Goal: Book appointment/travel/reservation

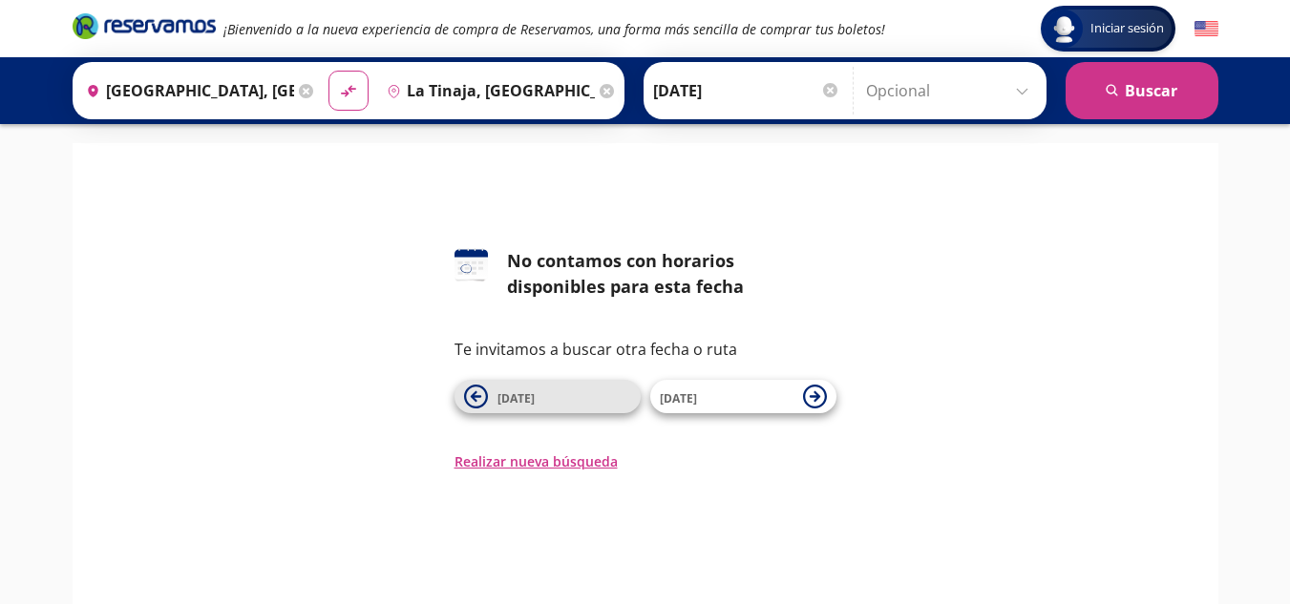
click at [489, 396] on button "[DATE]" at bounding box center [547, 396] width 186 height 33
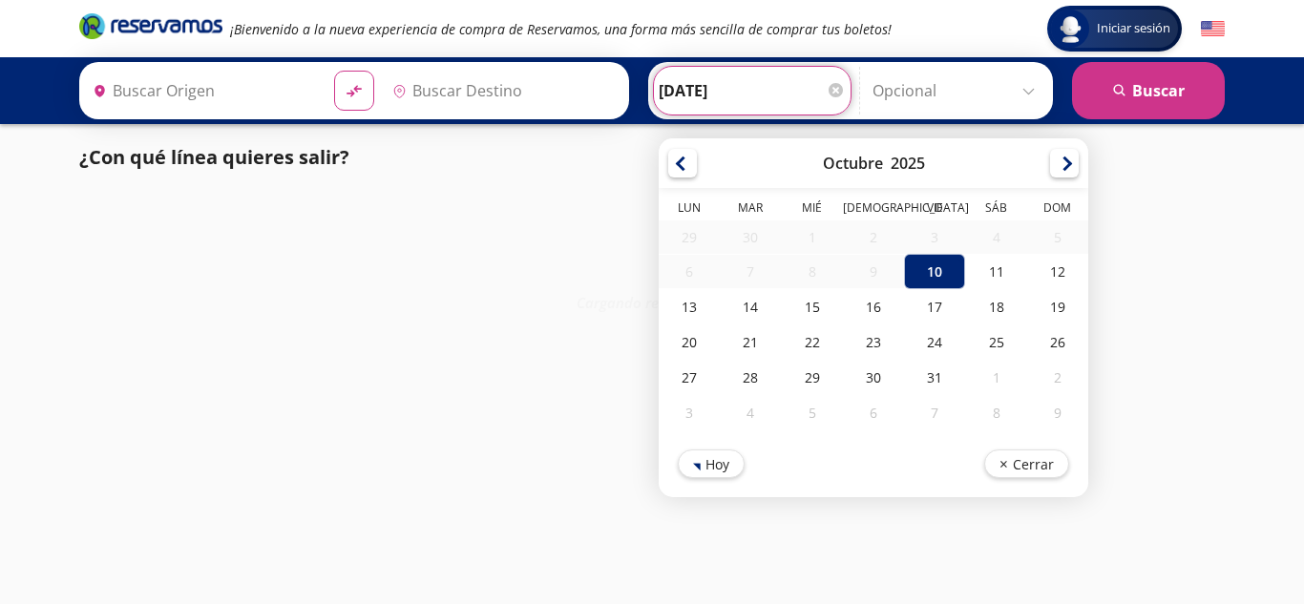
click at [665, 95] on input "[DATE]" at bounding box center [752, 91] width 187 height 48
type input "[GEOGRAPHIC_DATA], [GEOGRAPHIC_DATA]"
type input "La Tinaja, [GEOGRAPHIC_DATA]"
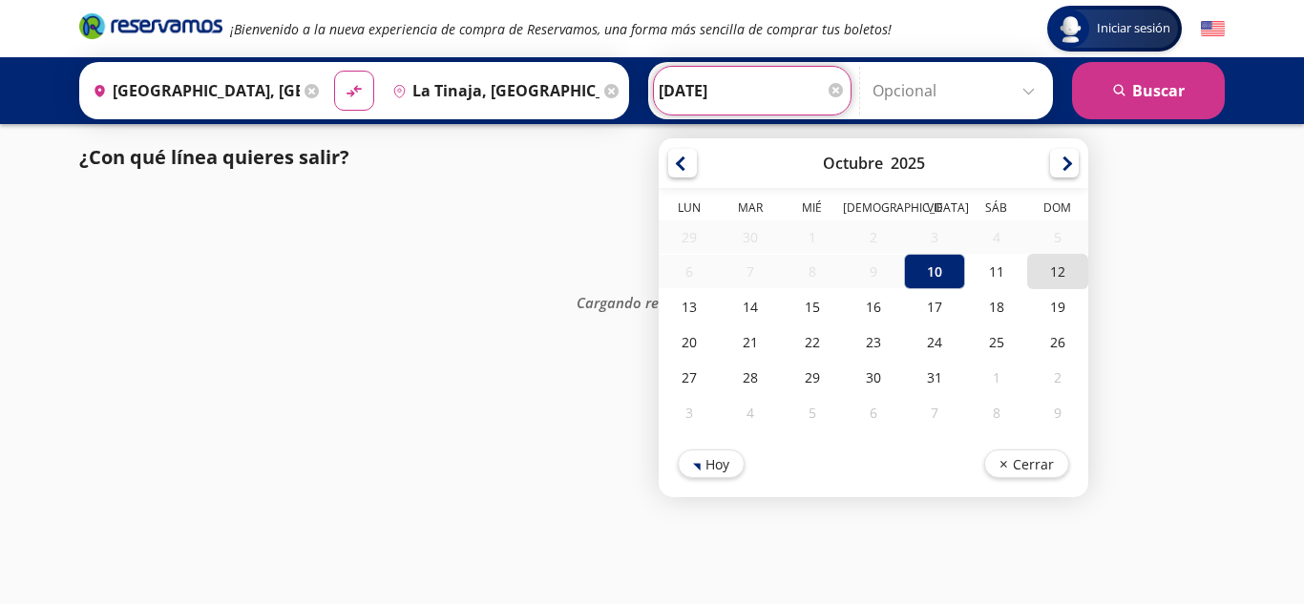
click at [1053, 272] on div "12" at bounding box center [1057, 271] width 61 height 35
type input "[DATE]"
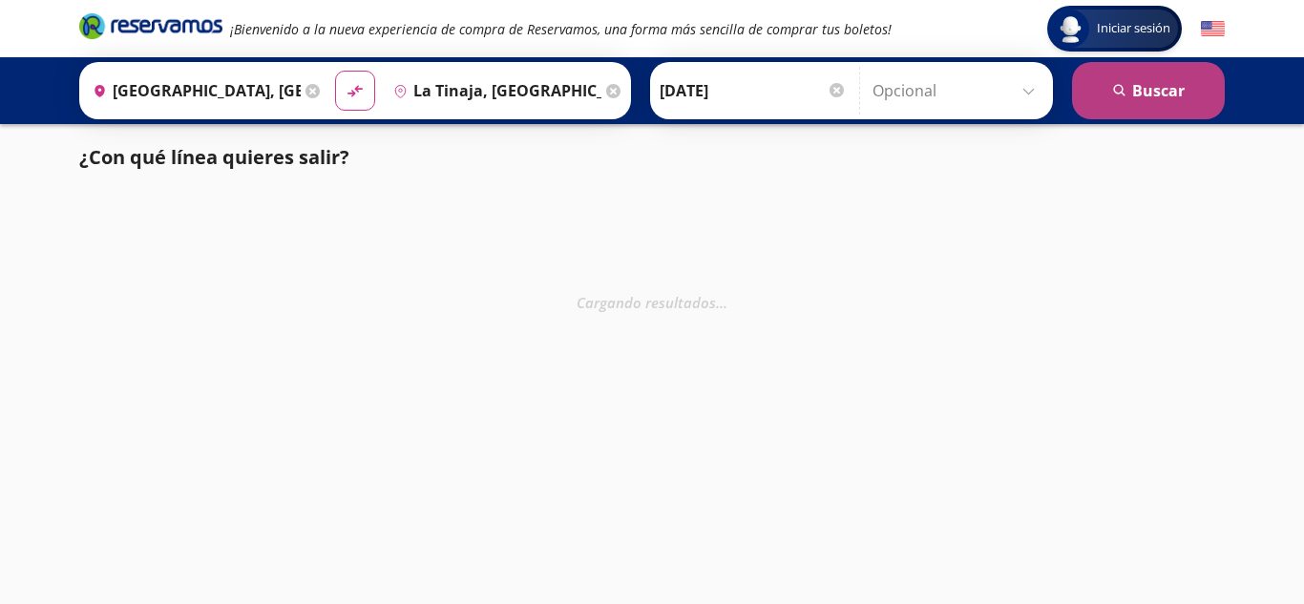
click at [1137, 79] on button "search [GEOGRAPHIC_DATA]" at bounding box center [1148, 90] width 153 height 57
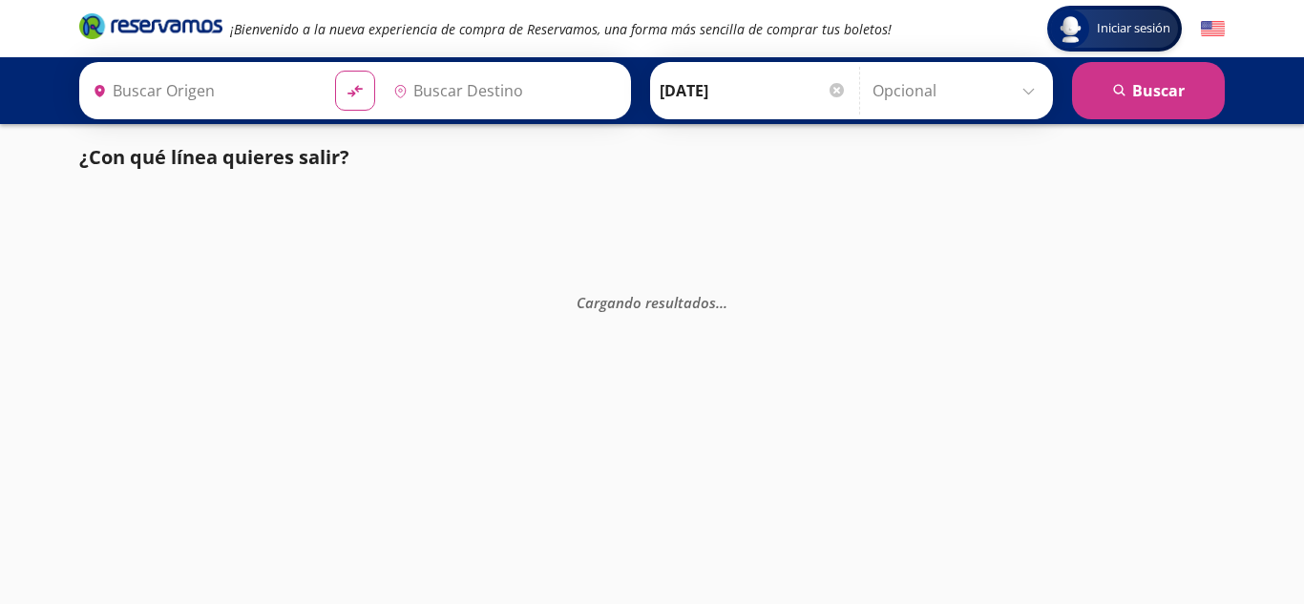
type input "La Tinaja, [GEOGRAPHIC_DATA]"
type input "[GEOGRAPHIC_DATA], [GEOGRAPHIC_DATA]"
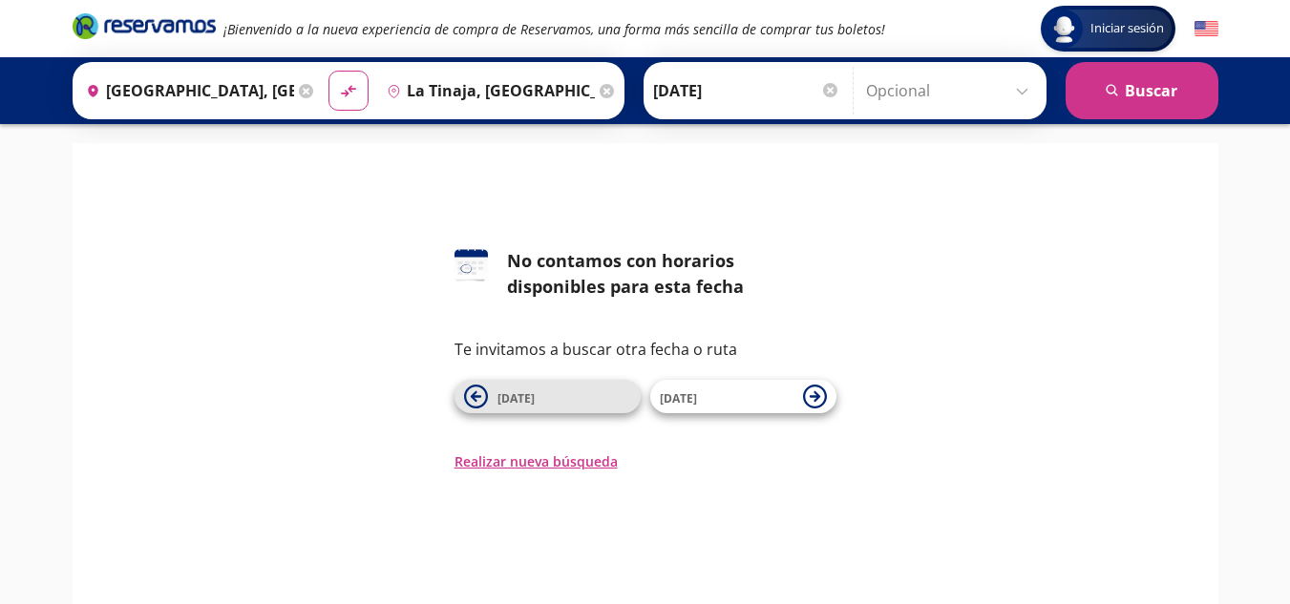
click at [477, 396] on icon at bounding box center [475, 396] width 11 height 11
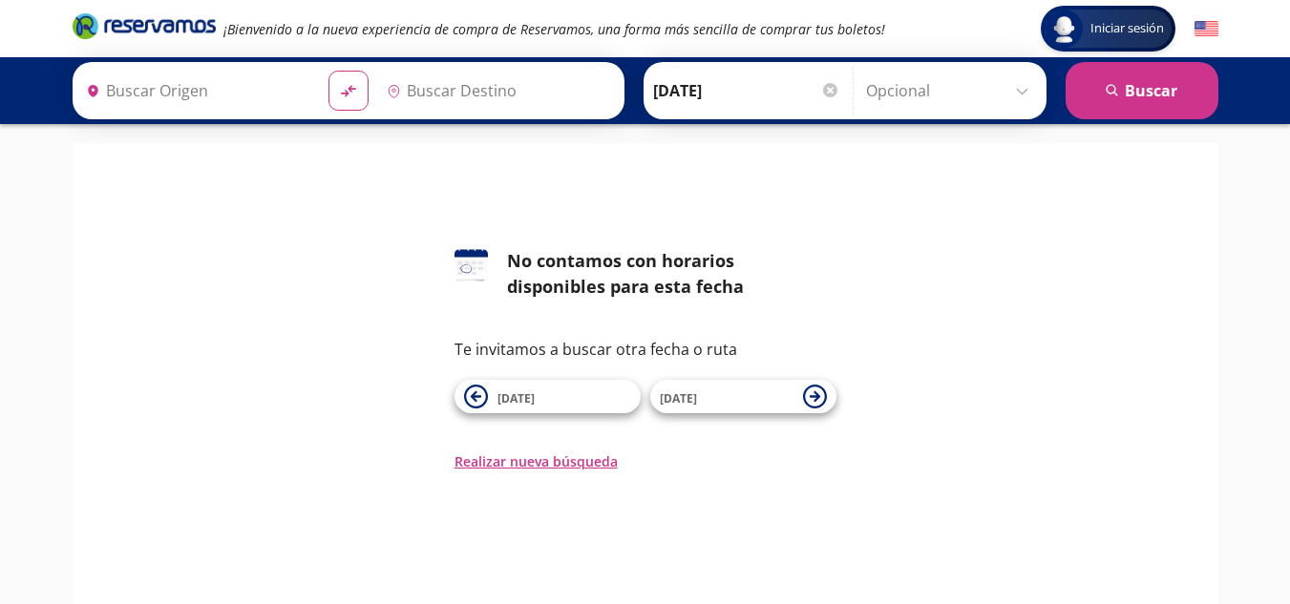
type input "[GEOGRAPHIC_DATA], [GEOGRAPHIC_DATA]"
type input "La Tinaja, [GEOGRAPHIC_DATA]"
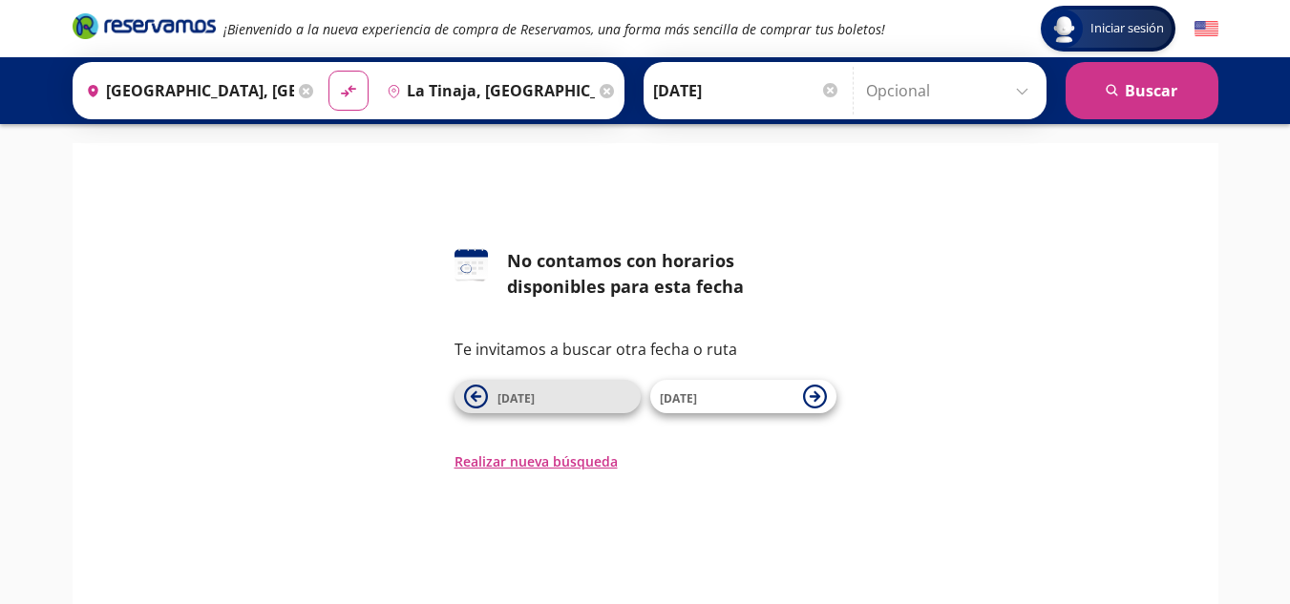
click at [487, 388] on icon at bounding box center [476, 397] width 24 height 24
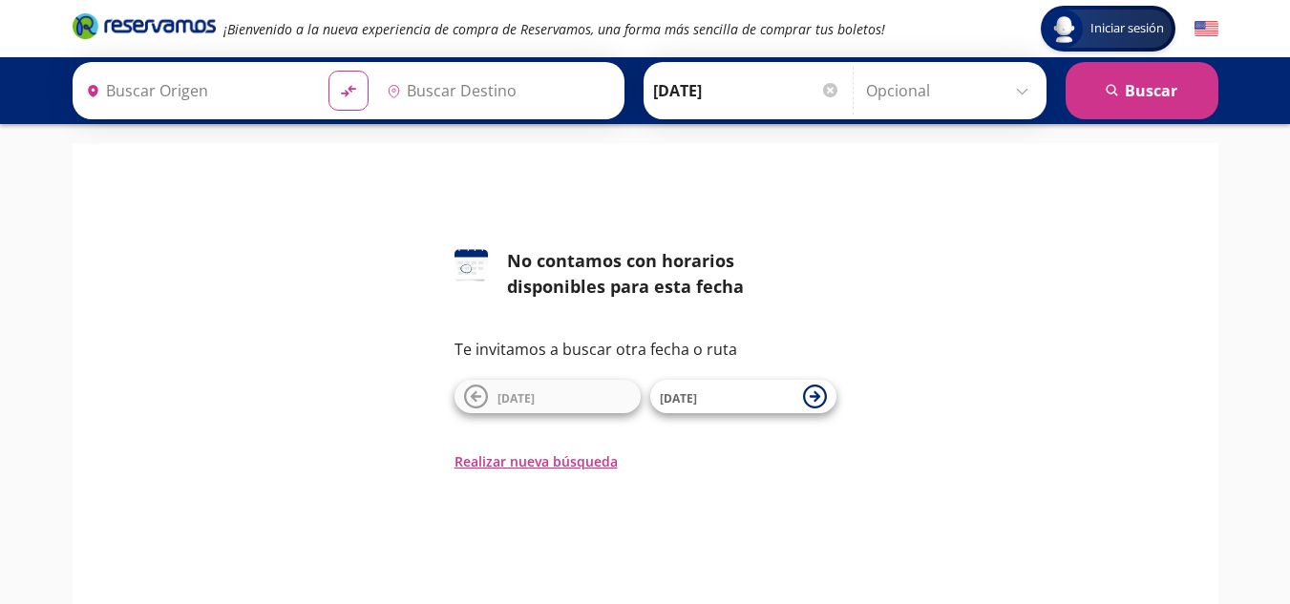
type input "La Tinaja, [GEOGRAPHIC_DATA]"
type input "[GEOGRAPHIC_DATA], [GEOGRAPHIC_DATA]"
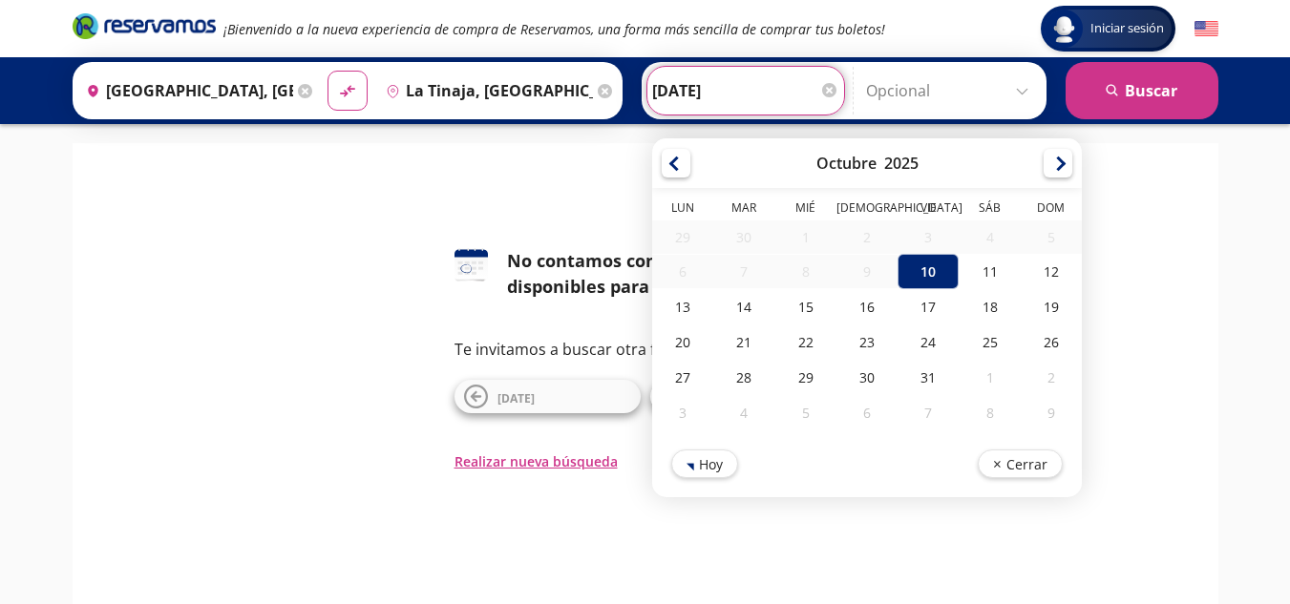
click at [652, 81] on input "[DATE]" at bounding box center [745, 91] width 187 height 48
click at [1041, 295] on div "19" at bounding box center [1050, 306] width 61 height 35
type input "[DATE]"
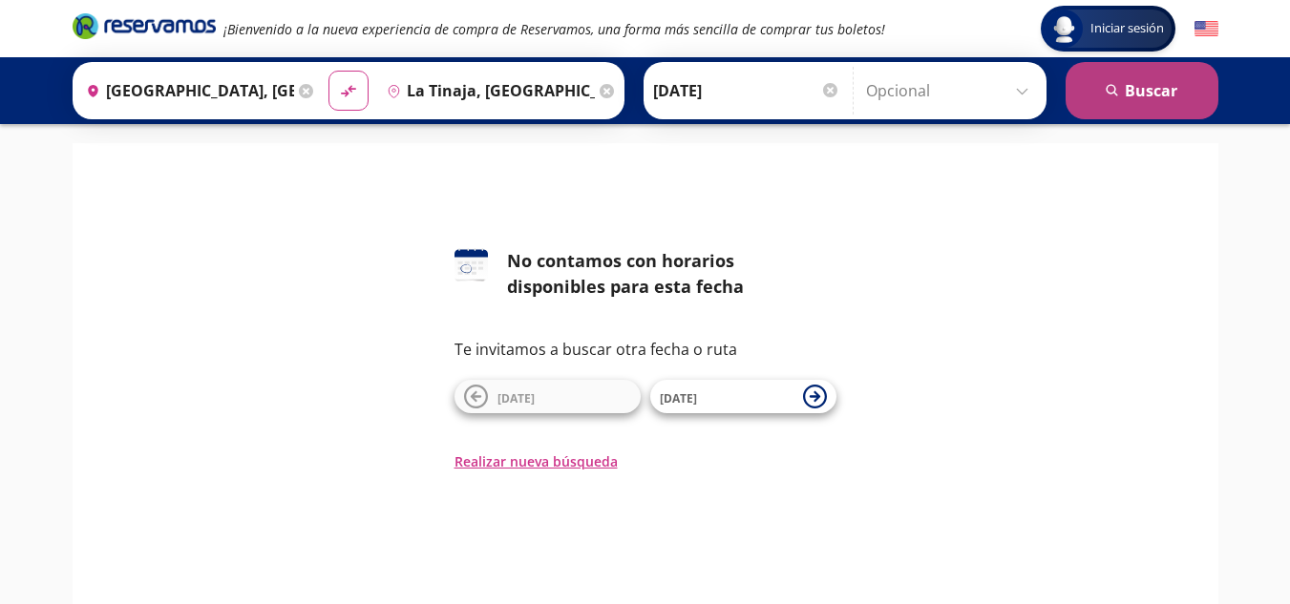
click at [1146, 85] on button "search [GEOGRAPHIC_DATA]" at bounding box center [1141, 90] width 153 height 57
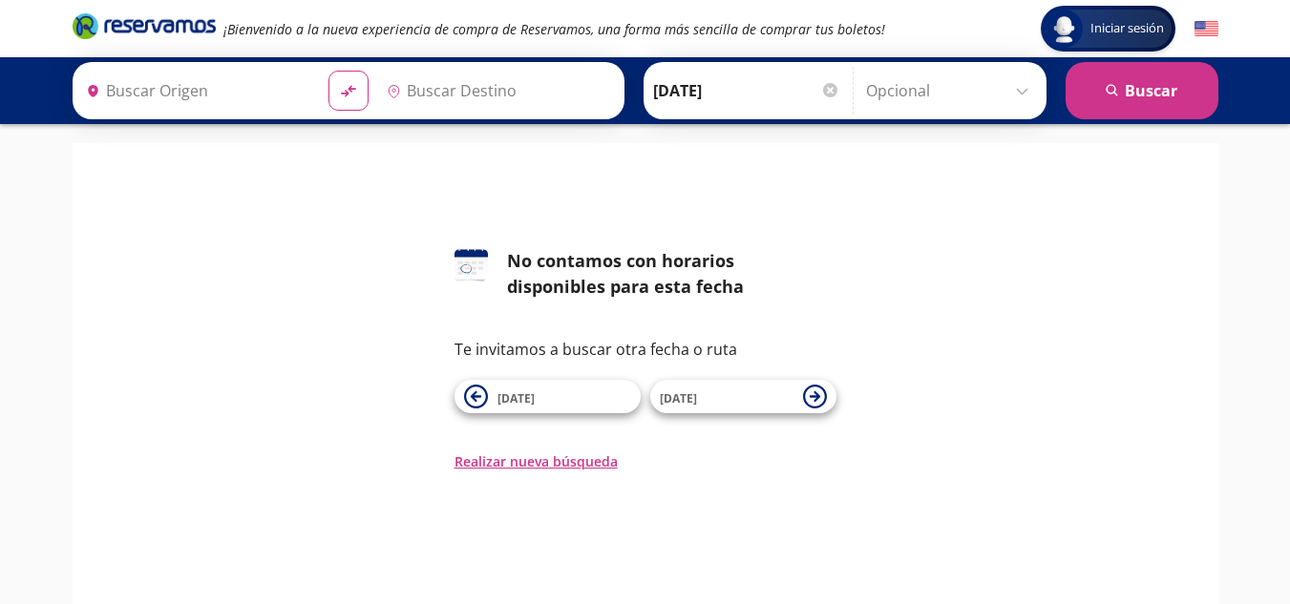
type input "[GEOGRAPHIC_DATA], [GEOGRAPHIC_DATA]"
type input "La Tinaja, [GEOGRAPHIC_DATA]"
